Goal: Find specific page/section: Find specific page/section

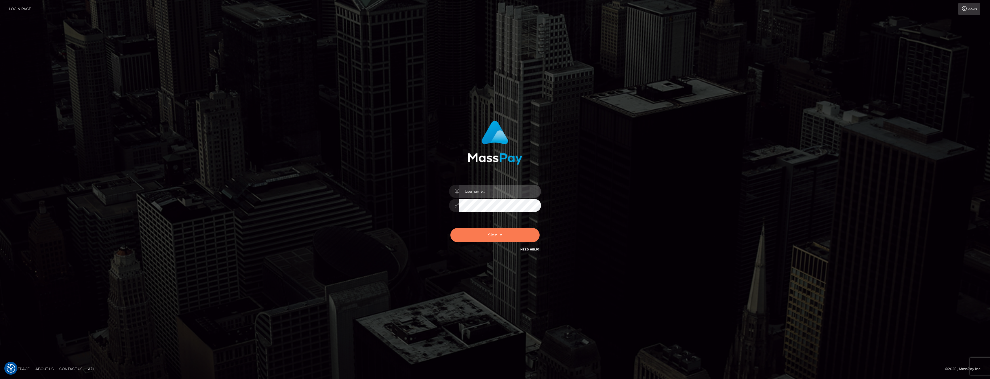
type input "[PERSON_NAME][DOMAIN_NAME]"
click at [497, 237] on button "Sign in" at bounding box center [494, 235] width 89 height 14
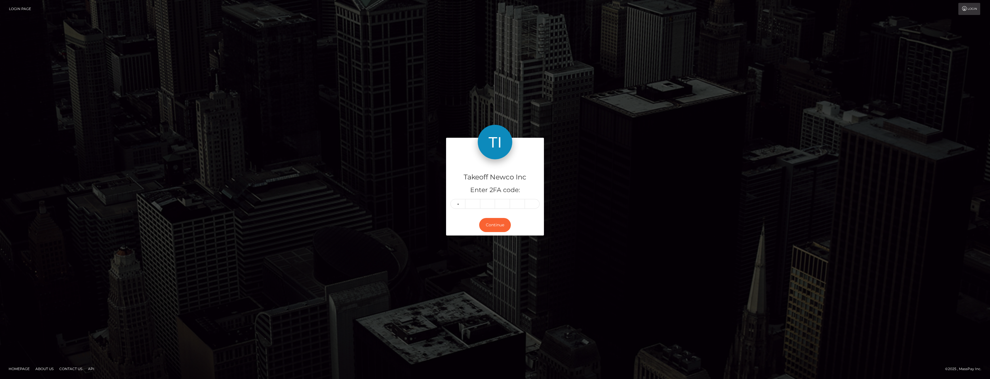
type input "4"
type input "0"
type input "6"
type input "4"
type input "8"
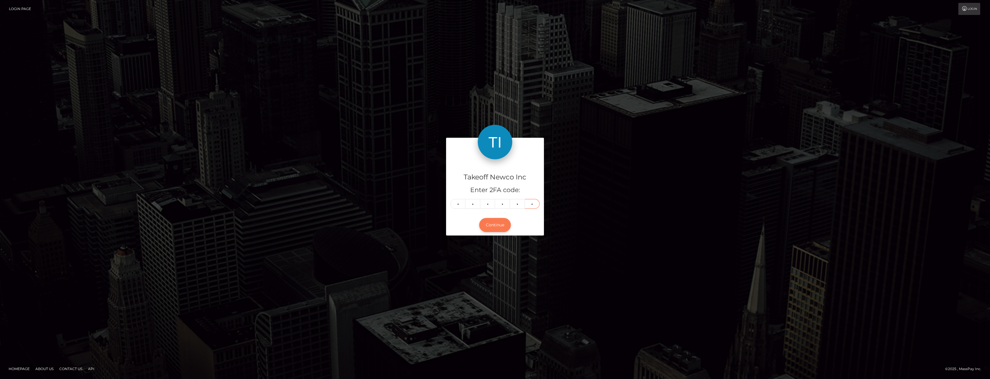
type input "6"
click at [490, 224] on button "Continue" at bounding box center [495, 225] width 32 height 14
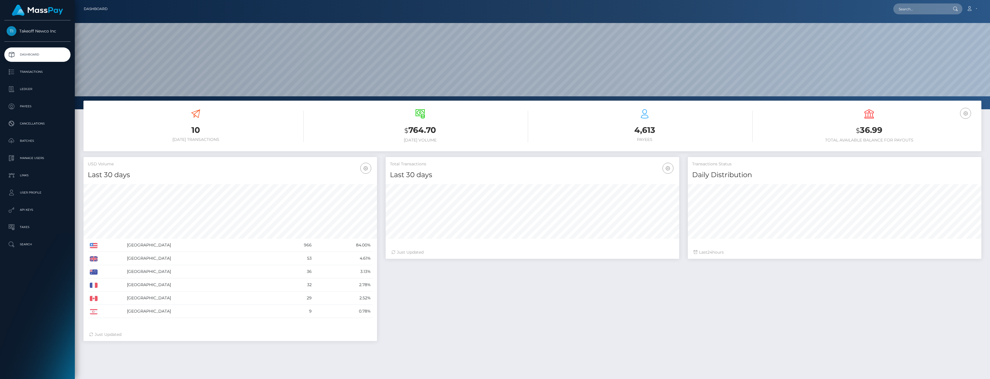
scroll to position [102, 293]
click at [24, 91] on p "Ledger" at bounding box center [38, 89] width 62 height 9
